Goal: Task Accomplishment & Management: Use online tool/utility

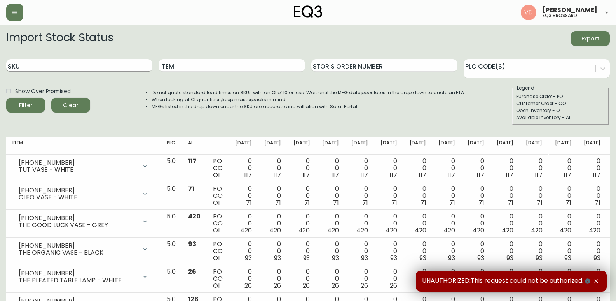
click at [73, 65] on input "SKU" at bounding box center [79, 65] width 146 height 12
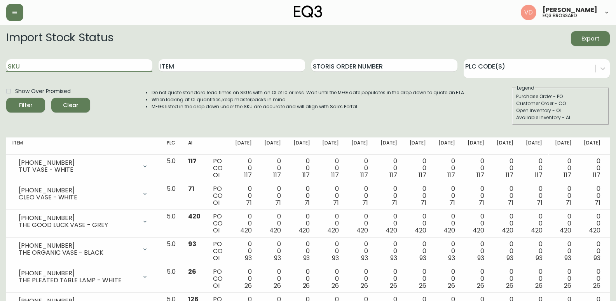
paste input "7130-621-13-A"
click at [6, 98] on button "Filter" at bounding box center [25, 105] width 39 height 15
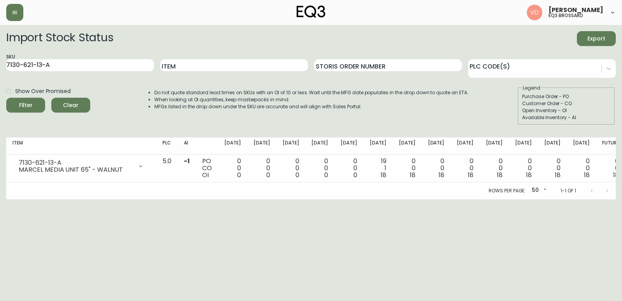
click at [516, 37] on div "Import Stock Status Export" at bounding box center [311, 38] width 610 height 15
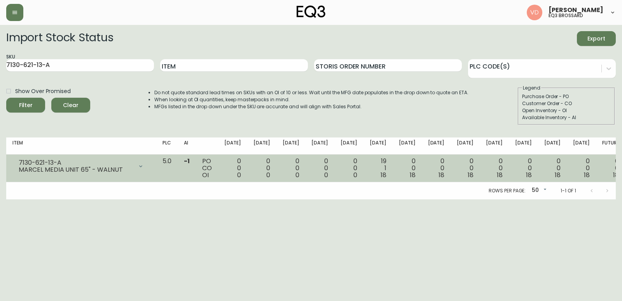
click at [387, 175] on span "18" at bounding box center [384, 174] width 6 height 9
drag, startPoint x: 393, startPoint y: 175, endPoint x: 398, endPoint y: 176, distance: 5.1
click at [387, 176] on span "18" at bounding box center [384, 174] width 6 height 9
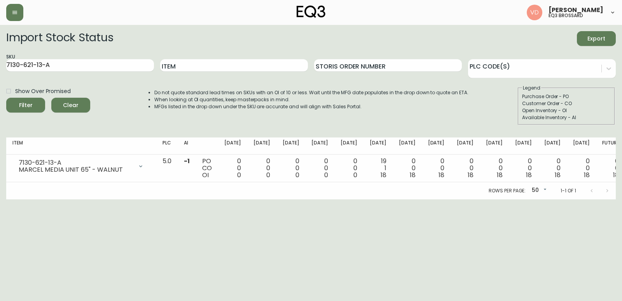
click at [393, 149] on th "[DATE]" at bounding box center [378, 145] width 29 height 17
click at [523, 42] on div "Import Stock Status Export" at bounding box center [311, 38] width 610 height 15
drag, startPoint x: 10, startPoint y: 65, endPoint x: 0, endPoint y: 63, distance: 9.8
click at [0, 63] on main "Import Stock Status Export SKU 7130-621-13-A Item Storis Order Number PLC Code(…" at bounding box center [311, 112] width 622 height 174
paste input "[PHONE_NUMBER]"
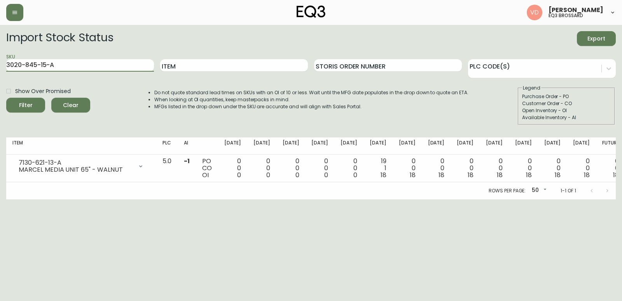
click at [6, 98] on button "Filter" at bounding box center [25, 105] width 39 height 15
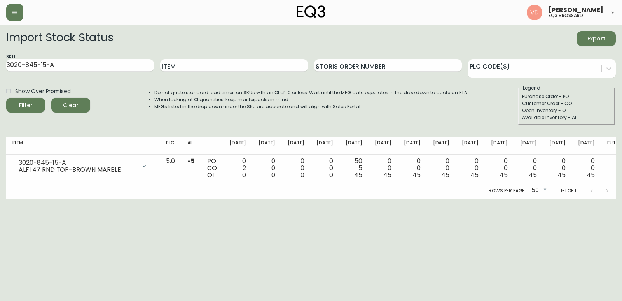
click at [517, 42] on div "Import Stock Status Export" at bounding box center [311, 38] width 610 height 15
drag, startPoint x: 61, startPoint y: 63, endPoint x: 0, endPoint y: 63, distance: 61.4
click at [0, 64] on main "Import Stock Status Export SKU 3020-845-15-A Item Storis Order Number PLC Code(…" at bounding box center [311, 112] width 622 height 174
paste input "B"
type input "3020-845-15-B"
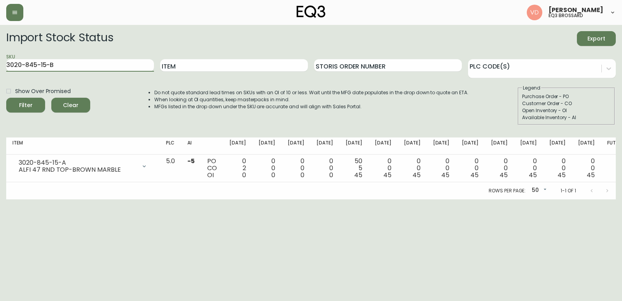
click at [6, 98] on button "Filter" at bounding box center [25, 105] width 39 height 15
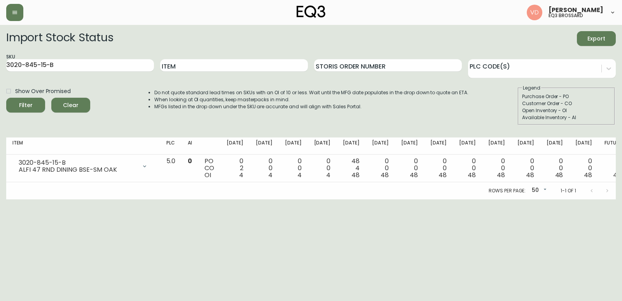
click at [558, 104] on div "Customer Order - CO" at bounding box center [566, 103] width 89 height 7
